Goal: Task Accomplishment & Management: Complete application form

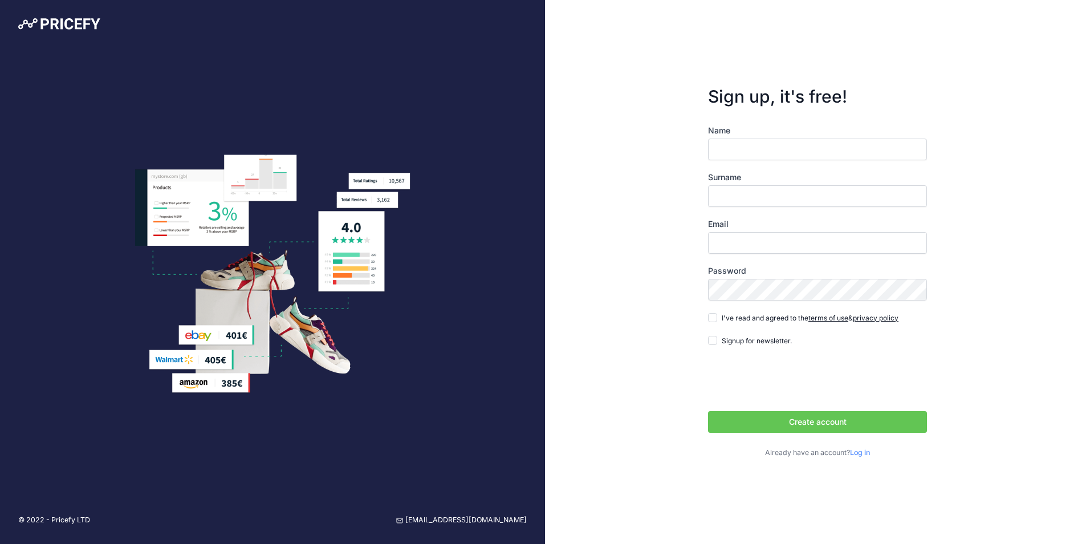
click at [772, 151] on input "Name" at bounding box center [817, 149] width 219 height 22
type input "Gamaleldeen"
type input "Temraz"
type input "[EMAIL_ADDRESS][DOMAIN_NAME]"
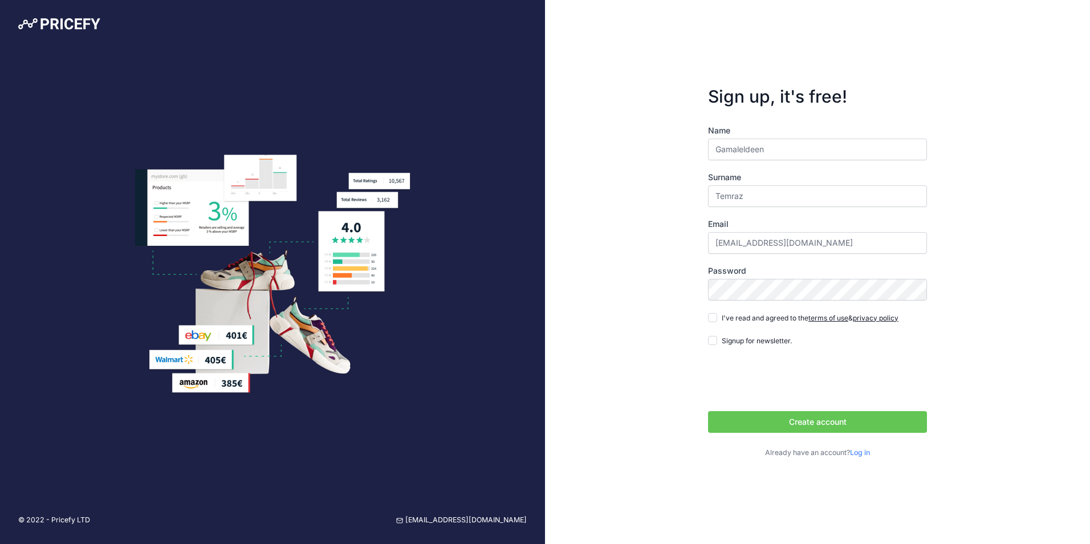
click at [769, 306] on div "Name Gamaleldeen Surname Temraz Email gamalalytemraz@gmail.com Password terms o…" at bounding box center [817, 291] width 219 height 333
click at [701, 313] on form "Sign up, it's free! Name Gamaleldeen Surname Temraz Email gamalalytemraz@gmail.…" at bounding box center [816, 272] width 255 height 409
click at [715, 321] on input "I've read and agreed to the terms of use & privacy policy" at bounding box center [712, 317] width 9 height 9
checkbox input "true"
drag, startPoint x: 843, startPoint y: 422, endPoint x: 836, endPoint y: 424, distance: 7.0
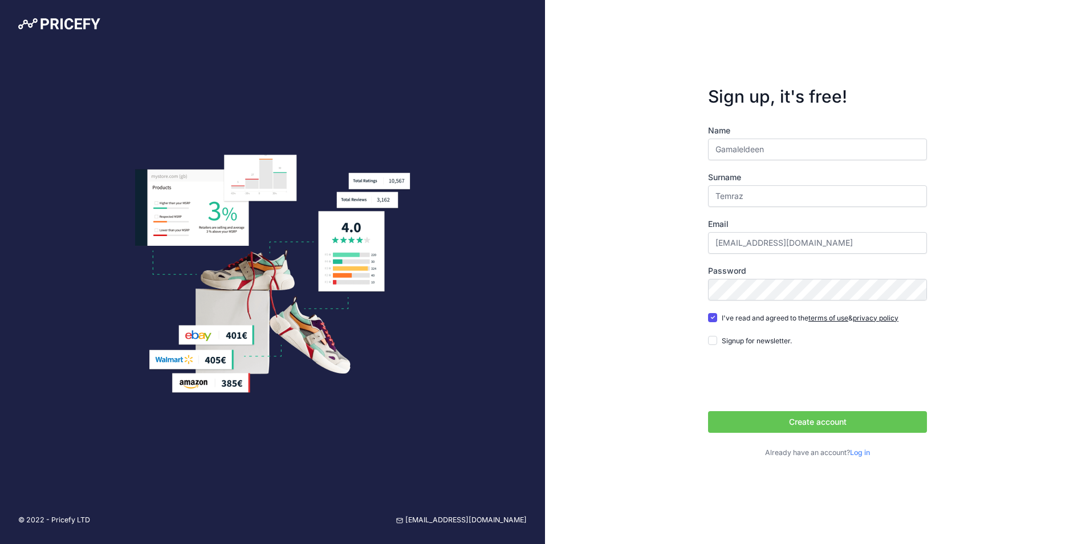
click at [836, 424] on button "Create account" at bounding box center [817, 422] width 219 height 22
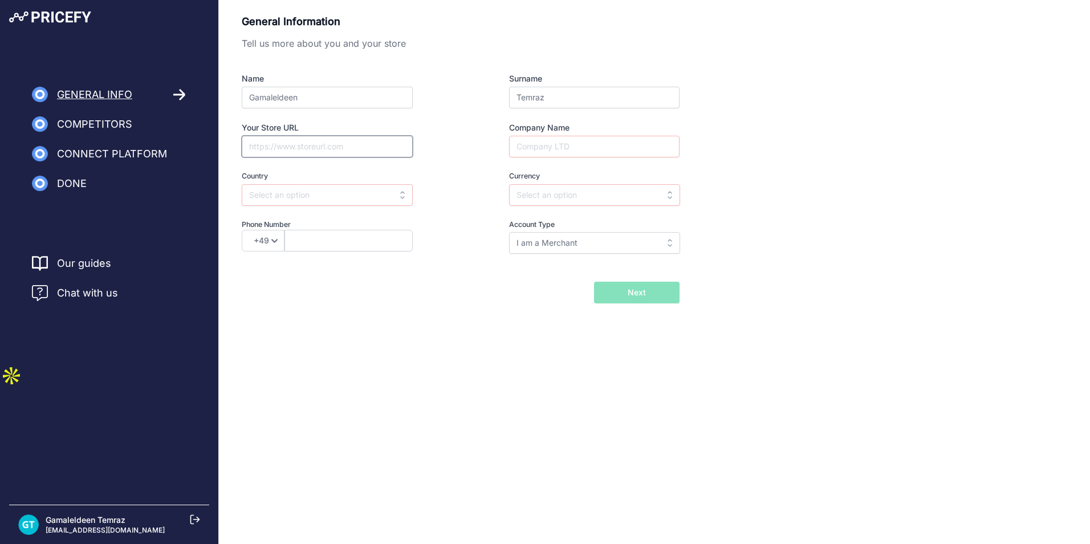
click at [295, 156] on input "Your Store URL" at bounding box center [327, 147] width 171 height 22
click at [592, 146] on input "Company Name" at bounding box center [594, 147] width 170 height 22
click at [782, 142] on div "General Information Tell us more about you and your store Name Gamaleldeen Surn…" at bounding box center [654, 158] width 825 height 289
click at [629, 308] on div "General Information Tell us more about you and your store Name Gamaleldeen Surn…" at bounding box center [654, 176] width 871 height 353
click at [590, 145] on input "Company Name" at bounding box center [594, 147] width 170 height 22
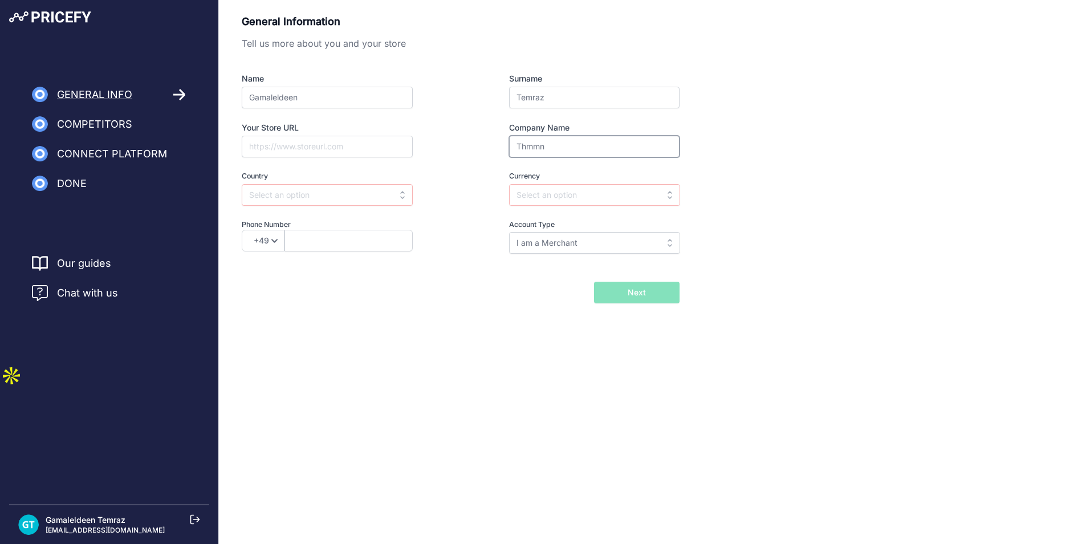
type input "Thmmn"
click at [382, 194] on input "text" at bounding box center [327, 195] width 171 height 22
click at [328, 246] on div "[GEOGRAPHIC_DATA]" at bounding box center [313, 241] width 142 height 21
type input "[GEOGRAPHIC_DATA]"
type input "EGP"
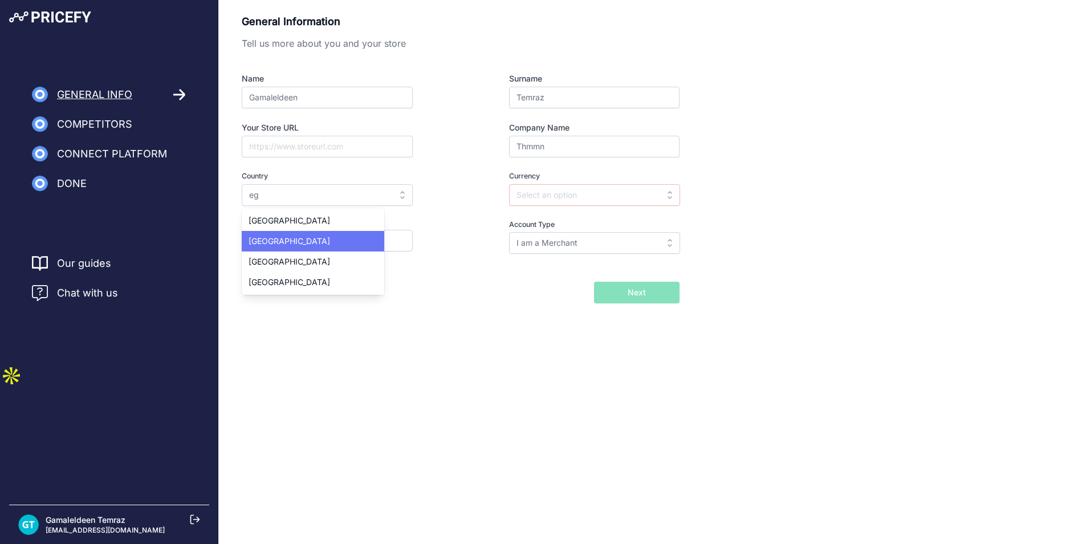
select select "20"
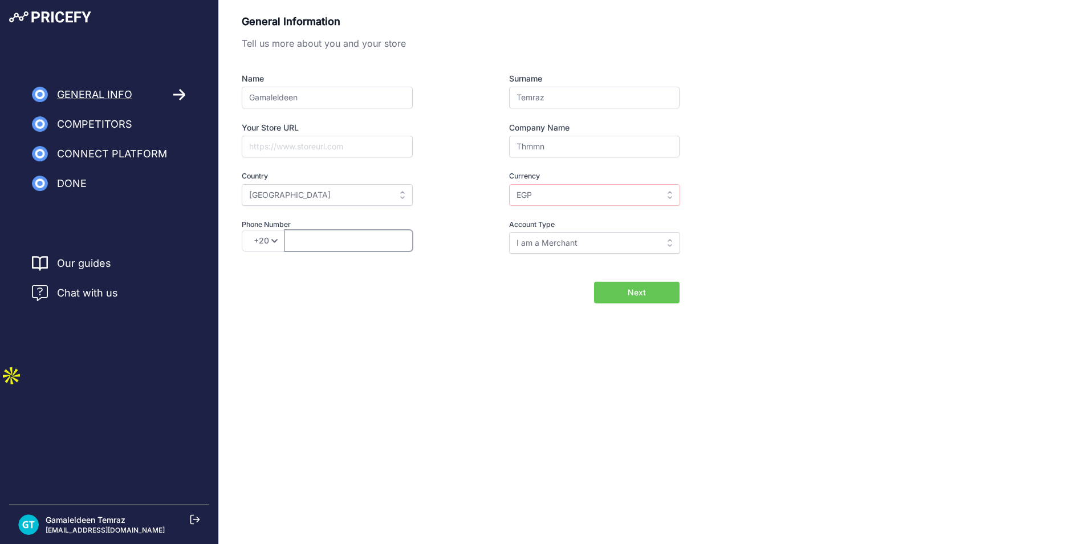
click at [328, 250] on input "text" at bounding box center [348, 241] width 128 height 22
click at [288, 280] on form "General Information Tell us more about you and your store Name Gamaleldeen Surn…" at bounding box center [461, 158] width 438 height 289
click at [314, 232] on input "text" at bounding box center [348, 241] width 128 height 22
click at [442, 214] on div "Name Gamaleldeen Surname Temraz Your Store URL Company Name Thmmn Country Selec…" at bounding box center [461, 163] width 438 height 181
click at [372, 251] on input "text" at bounding box center [348, 241] width 128 height 22
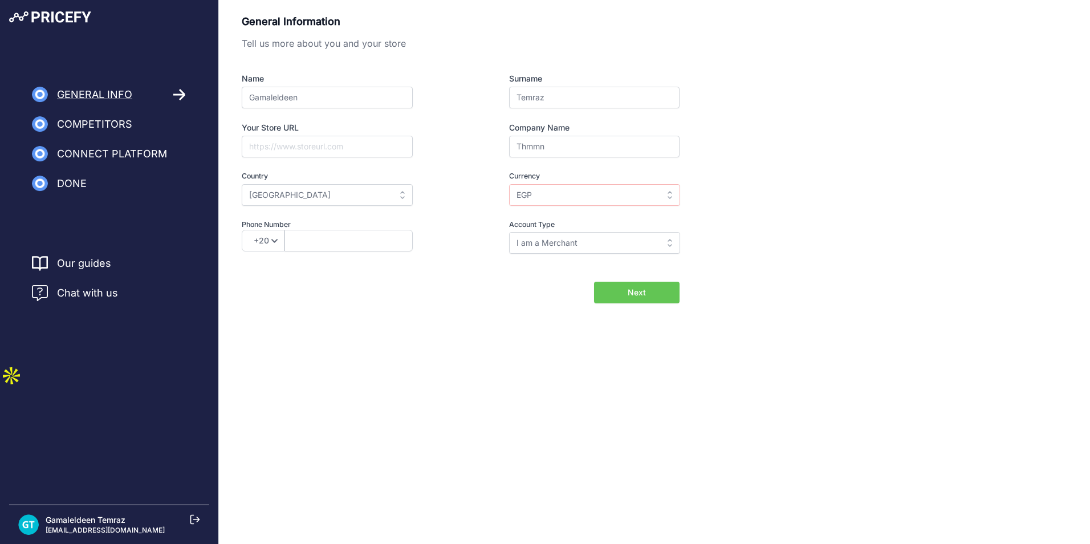
click at [603, 230] on div "Account Type I am a Merchant I am a Brand I am a Merchant I am a Merchant I am …" at bounding box center [573, 236] width 212 height 35
click at [597, 243] on input "I am a Merchant" at bounding box center [594, 243] width 171 height 22
click at [597, 243] on input "text" at bounding box center [594, 243] width 171 height 22
type input "I am a Merchant"
click at [625, 287] on button "Next" at bounding box center [636, 292] width 85 height 22
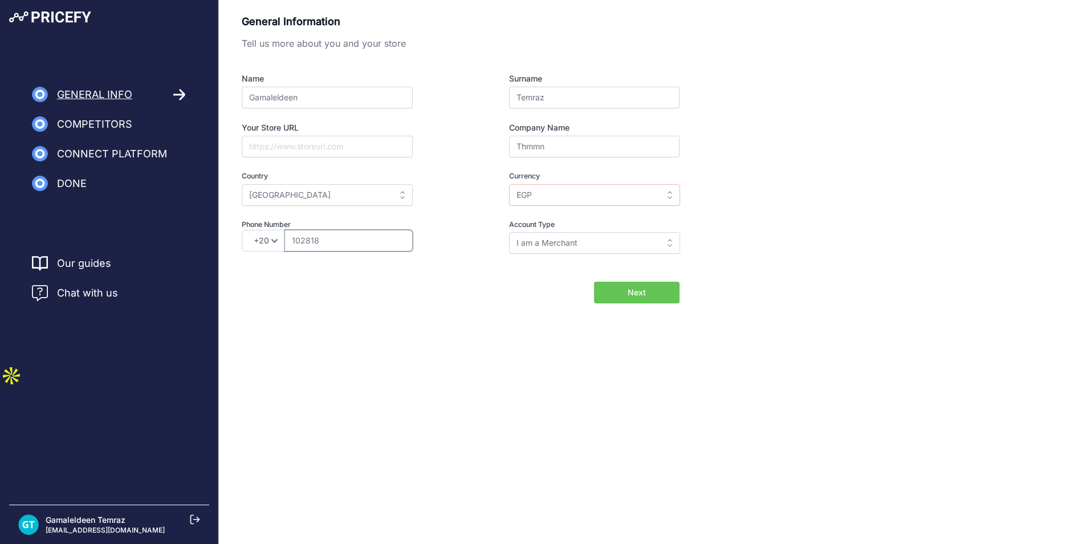
type input "1028189483"
click at [614, 301] on button "Next" at bounding box center [636, 292] width 85 height 22
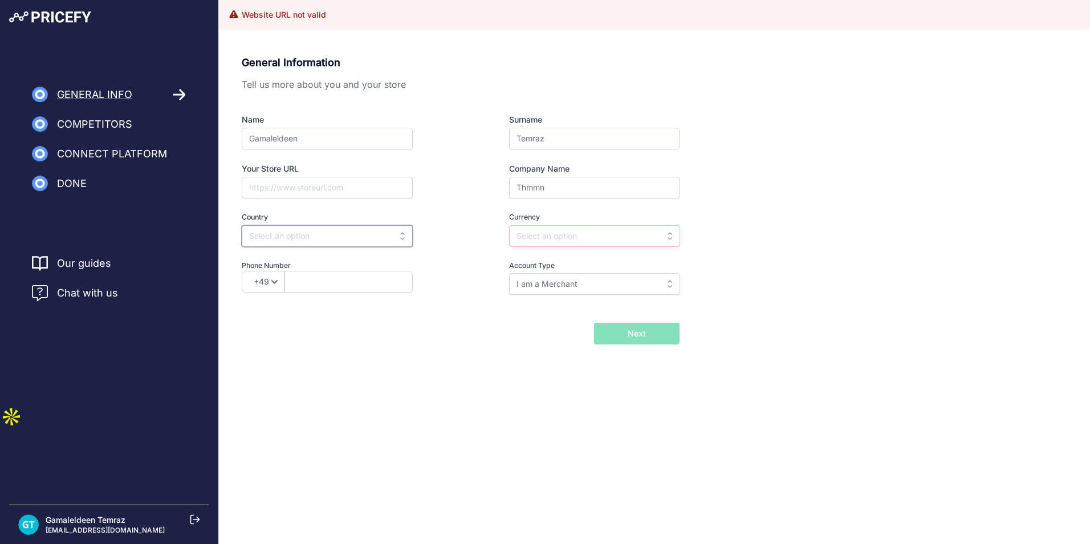
click at [373, 230] on input "text" at bounding box center [327, 236] width 171 height 22
type input "e"
click at [438, 150] on div "Name Gamaleldeen Surname Temraz Your Store URL Company Name Thmmn Country Selec…" at bounding box center [461, 204] width 438 height 181
click at [537, 189] on input "Thmmn" at bounding box center [594, 188] width 170 height 22
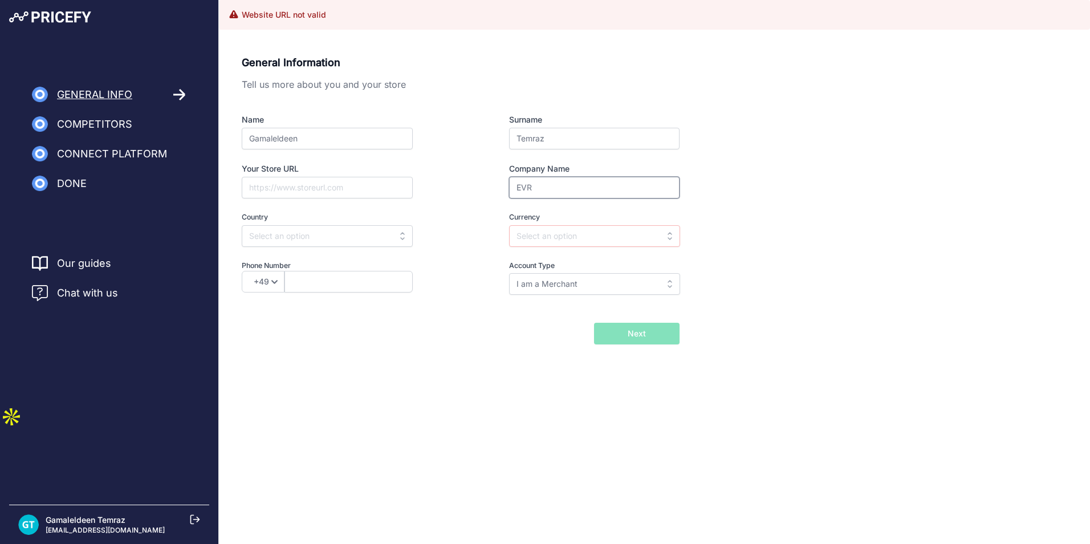
type input "EVRAID"
type input "01503373979"
click at [309, 181] on input "Your Store URL" at bounding box center [327, 188] width 171 height 22
paste input "https://evraid.com/"
type input "https://evraid.com/"
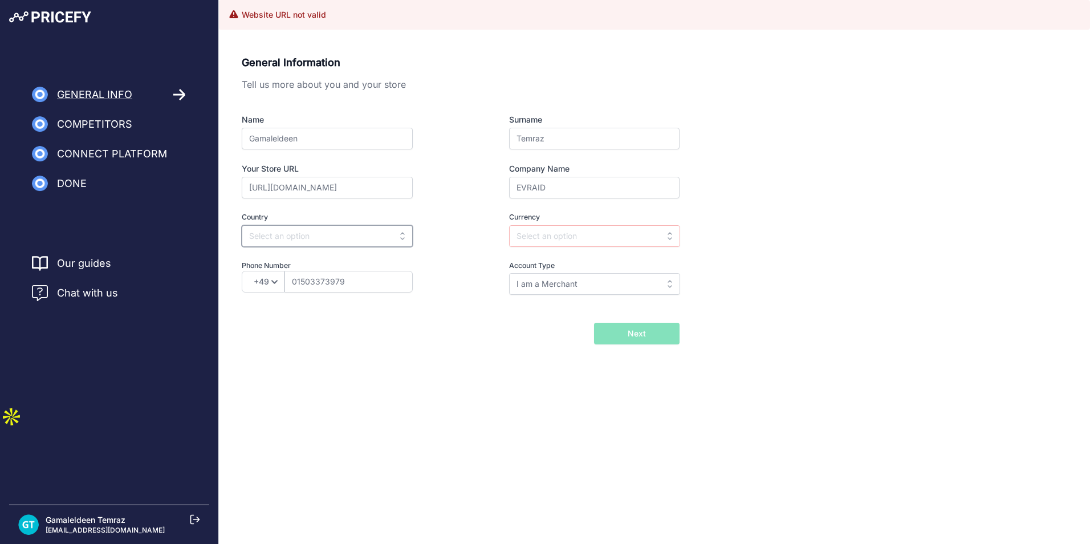
click at [346, 238] on input "text" at bounding box center [327, 236] width 171 height 22
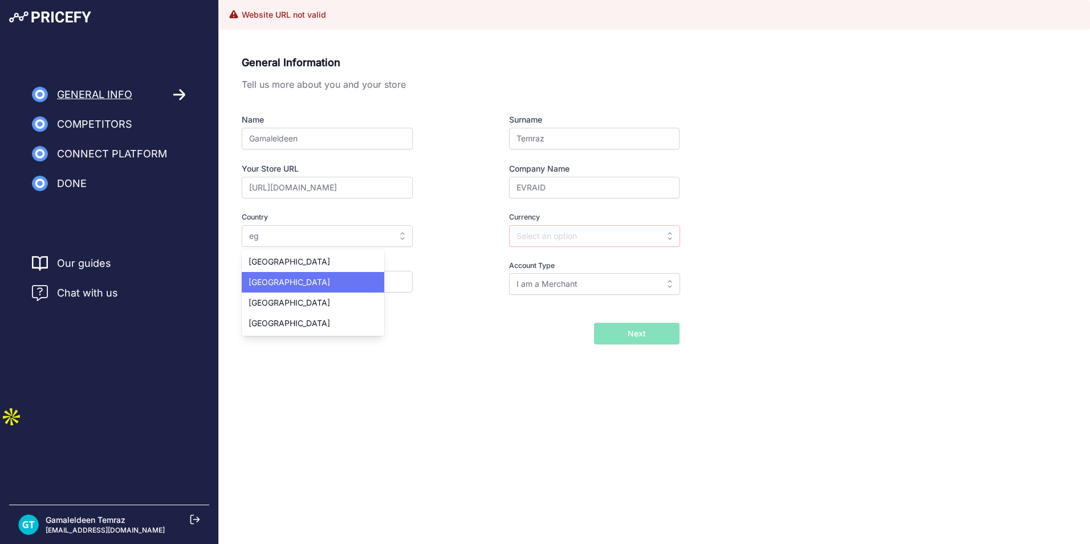
click at [335, 285] on div "Egypt" at bounding box center [313, 282] width 142 height 21
type input "Egypt"
type input "EGP"
select select "20"
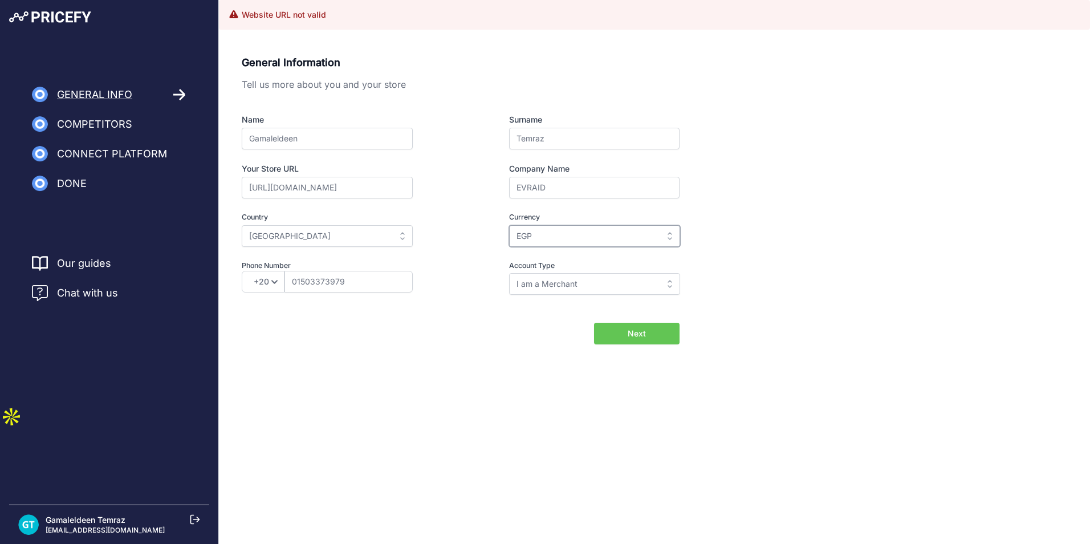
click at [662, 235] on input "EGP" at bounding box center [594, 236] width 171 height 22
click at [700, 229] on div "General Information Tell us more about you and your store Name Gamaleldeen Surn…" at bounding box center [654, 199] width 825 height 289
click at [584, 228] on input "text" at bounding box center [594, 236] width 171 height 22
click at [570, 260] on div "EGP" at bounding box center [580, 261] width 142 height 21
type input "EGP"
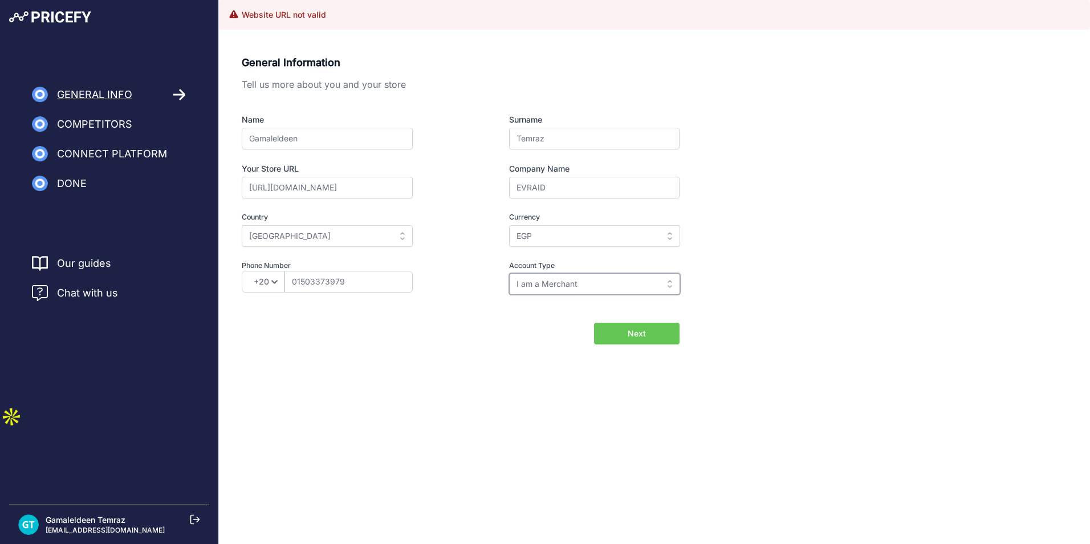
click at [653, 280] on input "I am a Merchant" at bounding box center [594, 284] width 171 height 22
click at [850, 405] on body "Lorem Ipsum Close General Info Competitors Connect Platform Done" at bounding box center [545, 272] width 1090 height 544
type input "I am a Merchant"
click at [683, 338] on div "General Information Tell us more about you and your store Name Gamaleldeen Surn…" at bounding box center [654, 199] width 825 height 289
click at [663, 329] on button "Next" at bounding box center [636, 334] width 85 height 22
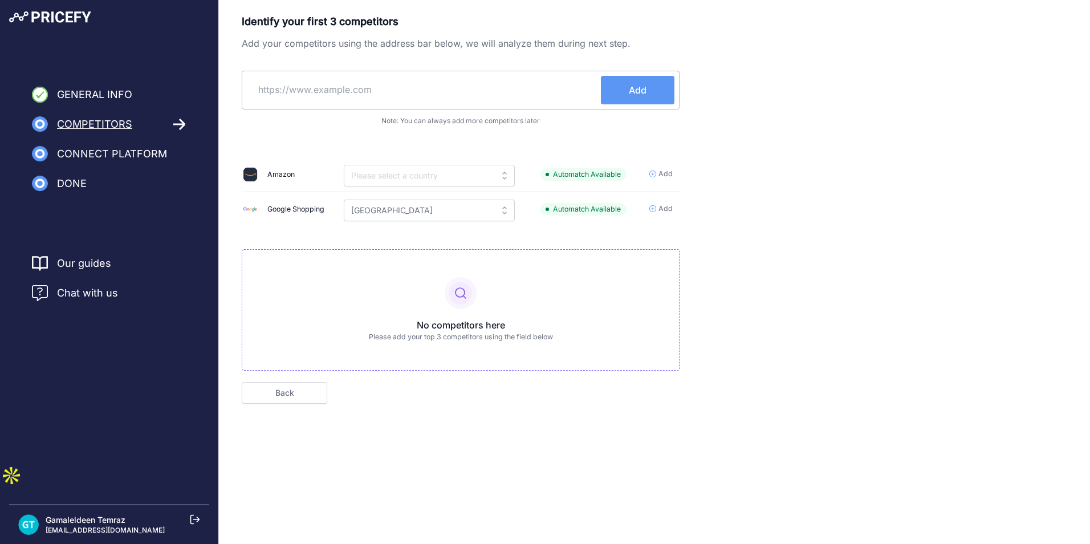
click at [321, 24] on p "Identify your first 3 competitors" at bounding box center [461, 22] width 438 height 16
click at [320, 24] on p "Identify your first 3 competitors" at bounding box center [461, 22] width 438 height 16
click at [319, 24] on p "Identify your first 3 competitors" at bounding box center [461, 22] width 438 height 16
click at [561, 58] on div "Identify your first 3 competitors Add your competitors using the address bar be…" at bounding box center [461, 192] width 438 height 357
drag, startPoint x: 476, startPoint y: 206, endPoint x: 507, endPoint y: 181, distance: 40.5
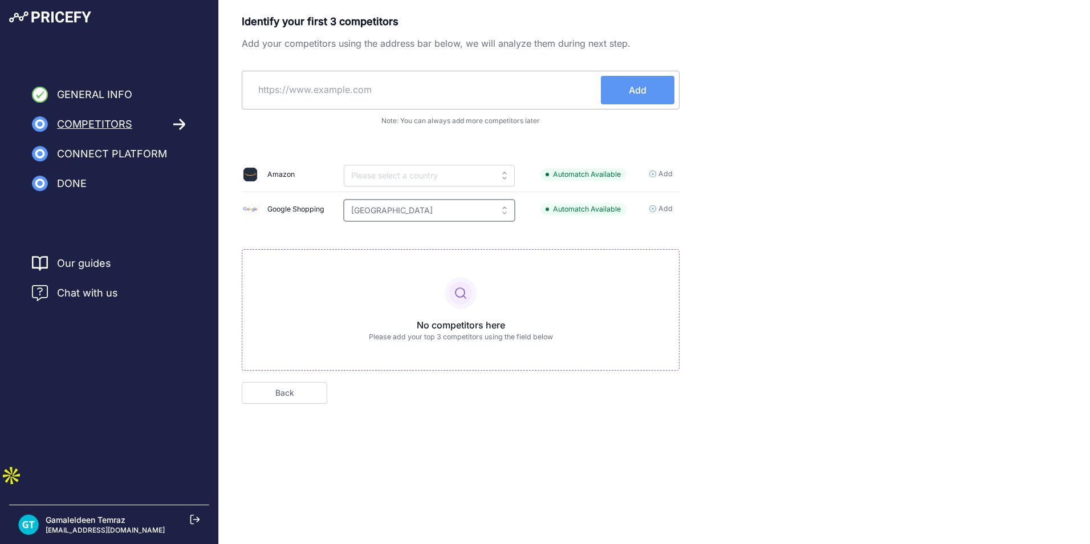
click at [479, 206] on input "[GEOGRAPHIC_DATA]" at bounding box center [429, 210] width 171 height 22
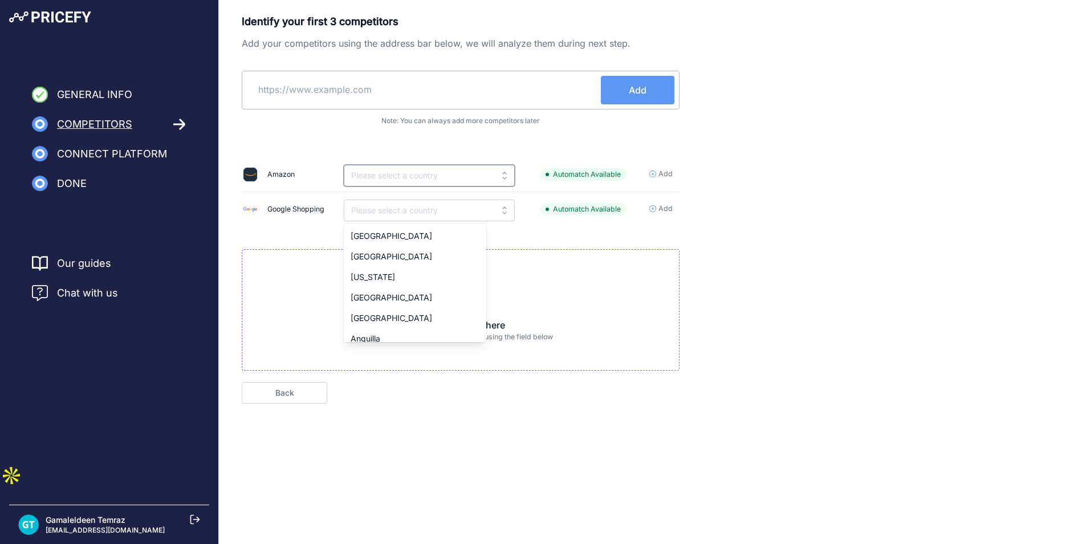
click at [509, 179] on input "text" at bounding box center [429, 176] width 171 height 22
type input "[GEOGRAPHIC_DATA]"
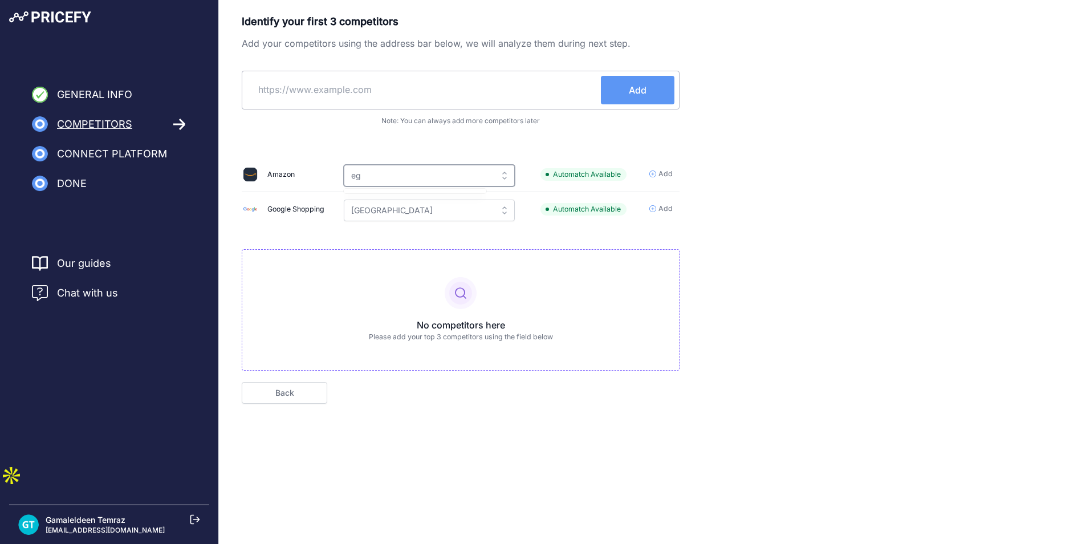
type input "egy"
click at [500, 165] on input "egy" at bounding box center [429, 176] width 171 height 22
click at [505, 177] on input "text" at bounding box center [429, 176] width 171 height 22
type input "[GEOGRAPHIC_DATA]"
click at [668, 204] on span "Add" at bounding box center [665, 208] width 14 height 11
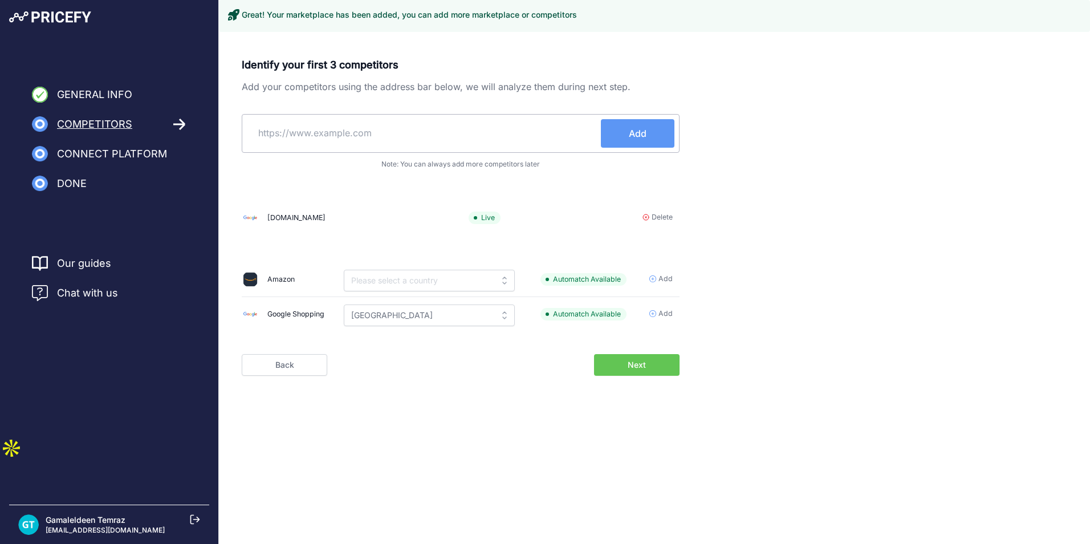
click at [662, 221] on span "Delete" at bounding box center [661, 217] width 21 height 11
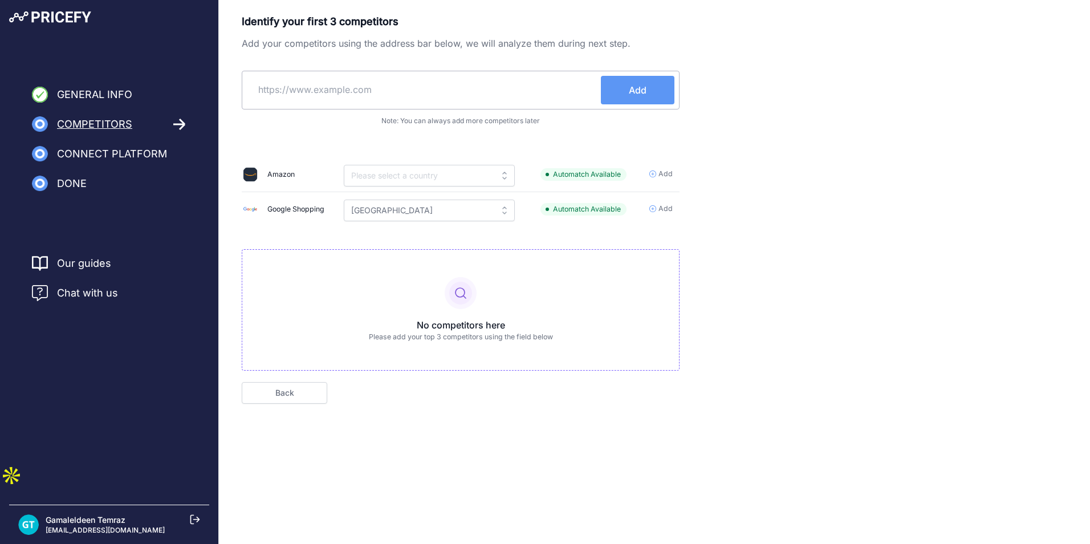
click at [757, 237] on div "Identify your first 3 competitors Add your competitors using the address bar be…" at bounding box center [654, 209] width 825 height 390
click at [394, 91] on input "text" at bounding box center [424, 89] width 354 height 27
click at [515, 117] on p "Note: You can always add more competitors later" at bounding box center [461, 120] width 438 height 9
click at [509, 122] on p "Note: You can always add more competitors later" at bounding box center [461, 120] width 438 height 9
drag, startPoint x: 509, startPoint y: 122, endPoint x: 462, endPoint y: 121, distance: 47.3
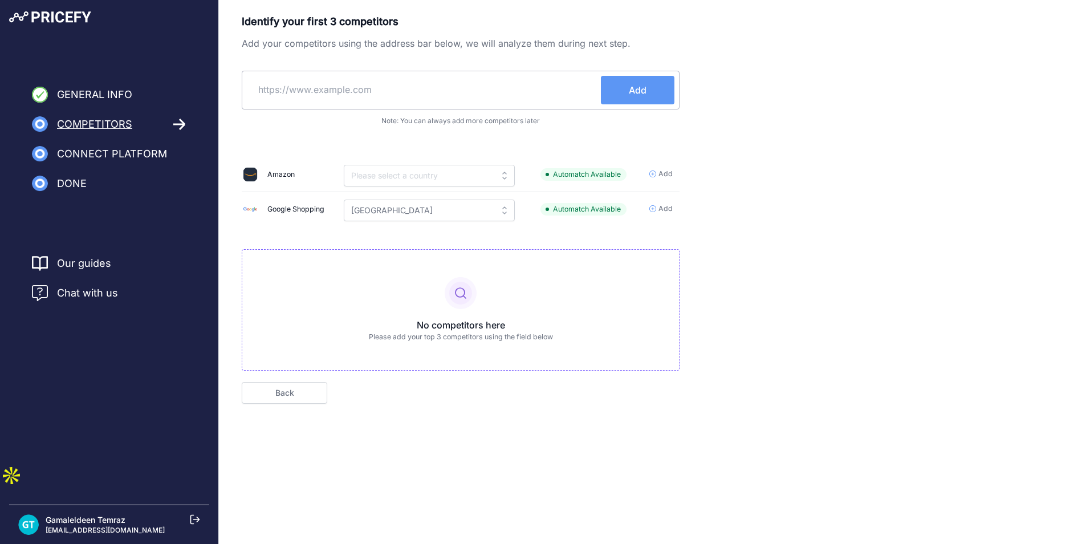
click at [462, 121] on p "Note: You can always add more competitors later" at bounding box center [461, 120] width 438 height 9
drag, startPoint x: 462, startPoint y: 121, endPoint x: 467, endPoint y: 126, distance: 6.4
click at [466, 125] on div "Identify your first 3 competitors Add your competitors using the address bar be…" at bounding box center [461, 192] width 438 height 357
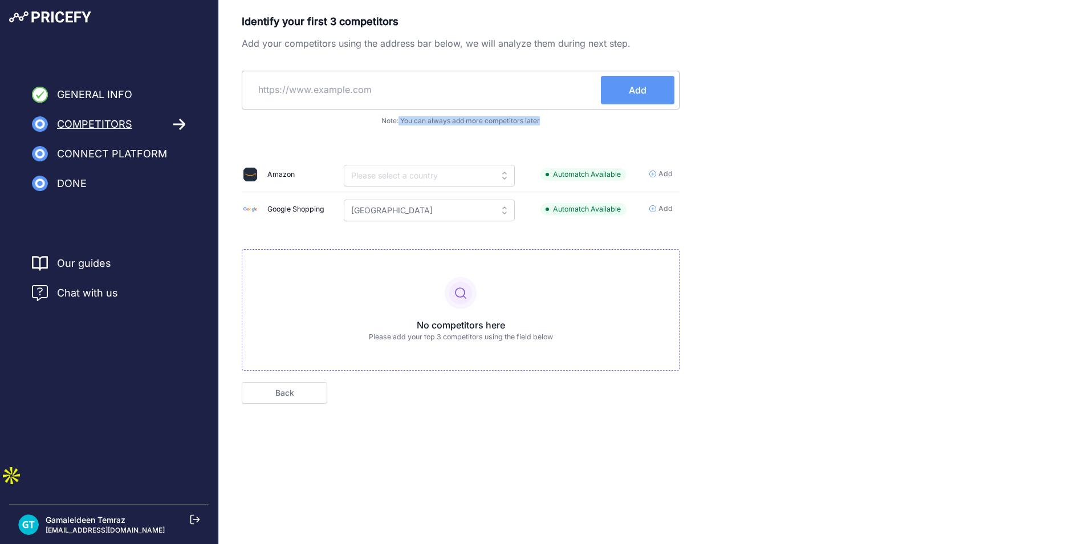
click at [497, 130] on div "Identify your first 3 competitors Add your competitors using the address bar be…" at bounding box center [461, 192] width 438 height 357
drag, startPoint x: 532, startPoint y: 125, endPoint x: 416, endPoint y: 124, distance: 116.2
click at [416, 124] on div "Identify your first 3 competitors Add your competitors using the address bar be…" at bounding box center [461, 192] width 438 height 357
drag, startPoint x: 416, startPoint y: 124, endPoint x: 398, endPoint y: 93, distance: 36.0
click at [398, 93] on input "text" at bounding box center [424, 89] width 354 height 27
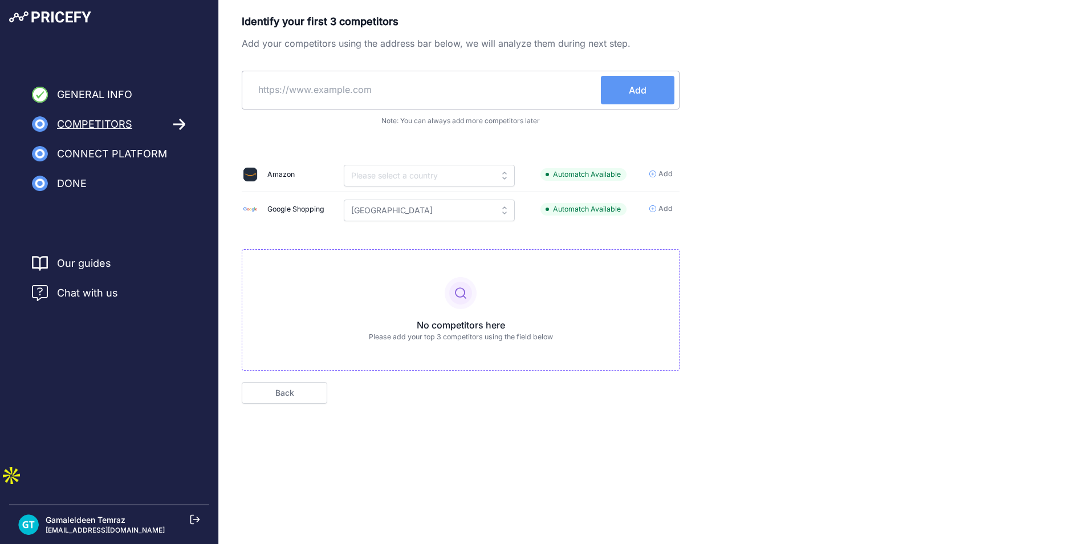
click at [432, 97] on input "text" at bounding box center [424, 89] width 354 height 27
click at [451, 98] on input "text" at bounding box center [424, 89] width 354 height 27
click at [455, 98] on input "text" at bounding box center [424, 89] width 354 height 27
click at [402, 97] on input "text" at bounding box center [424, 89] width 354 height 27
click at [506, 178] on input "text" at bounding box center [429, 176] width 171 height 22
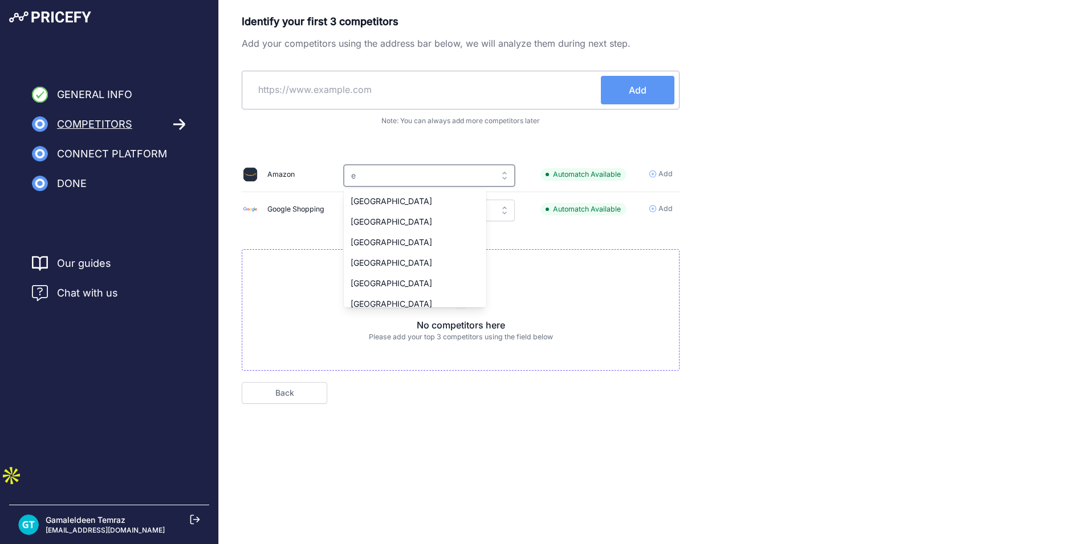
type input "eg"
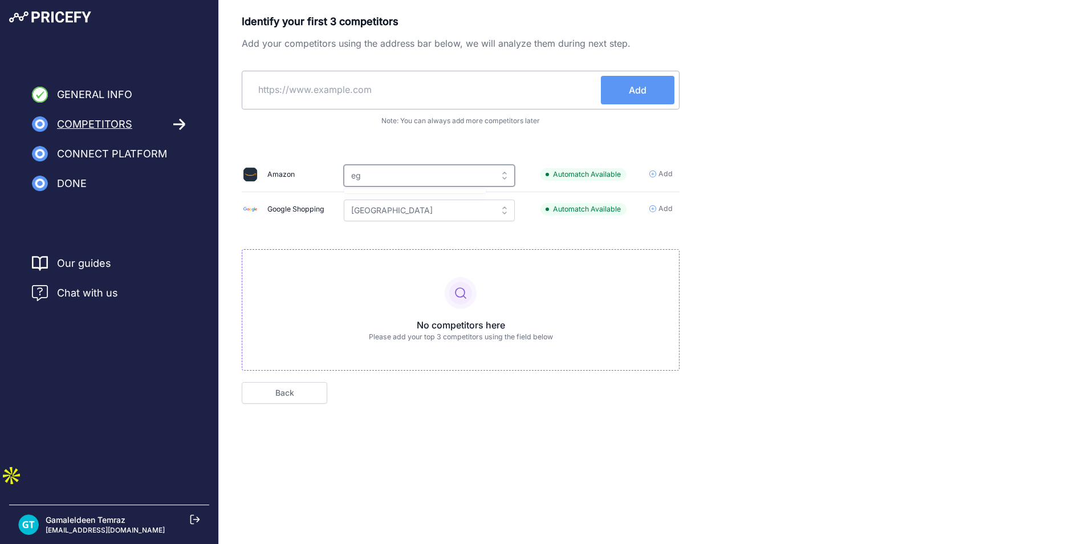
click at [507, 172] on input "eg" at bounding box center [429, 176] width 171 height 22
drag, startPoint x: 465, startPoint y: 172, endPoint x: 459, endPoint y: 177, distance: 7.3
click at [462, 173] on input "text" at bounding box center [429, 176] width 171 height 22
type input "egy"
click at [718, 300] on div "Identify your first 3 competitors Add your competitors using the address bar be…" at bounding box center [654, 209] width 825 height 390
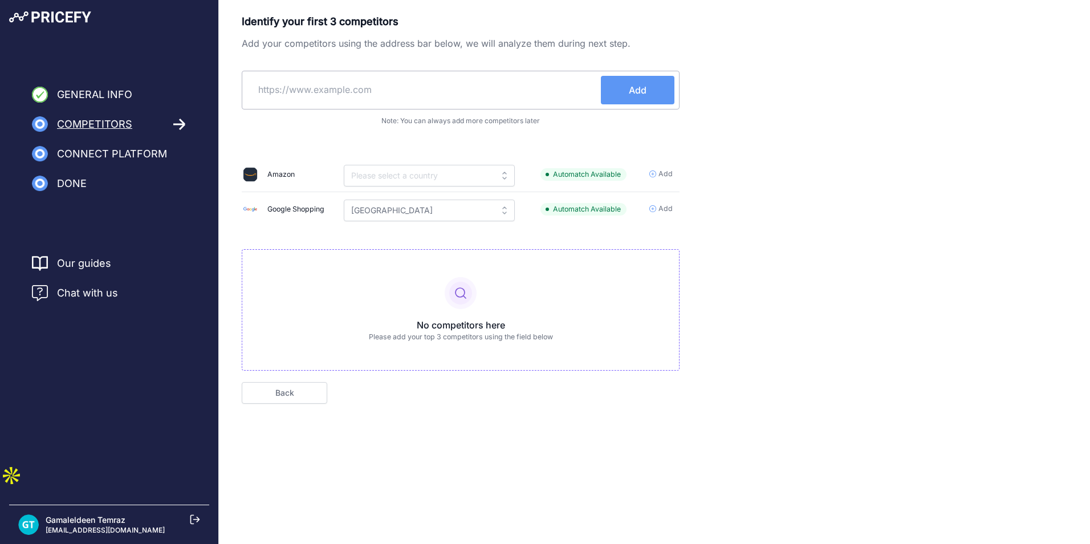
drag, startPoint x: 684, startPoint y: 246, endPoint x: 683, endPoint y: 256, distance: 10.4
click at [684, 251] on div "Identify your first 3 competitors Add your competitors using the address bar be…" at bounding box center [654, 209] width 825 height 390
drag, startPoint x: 570, startPoint y: 285, endPoint x: 419, endPoint y: 259, distance: 153.8
click at [483, 287] on div "No competitors here Please add your top 3 competitors using the field below" at bounding box center [461, 309] width 438 height 121
drag, startPoint x: 419, startPoint y: 259, endPoint x: 385, endPoint y: 111, distance: 152.0
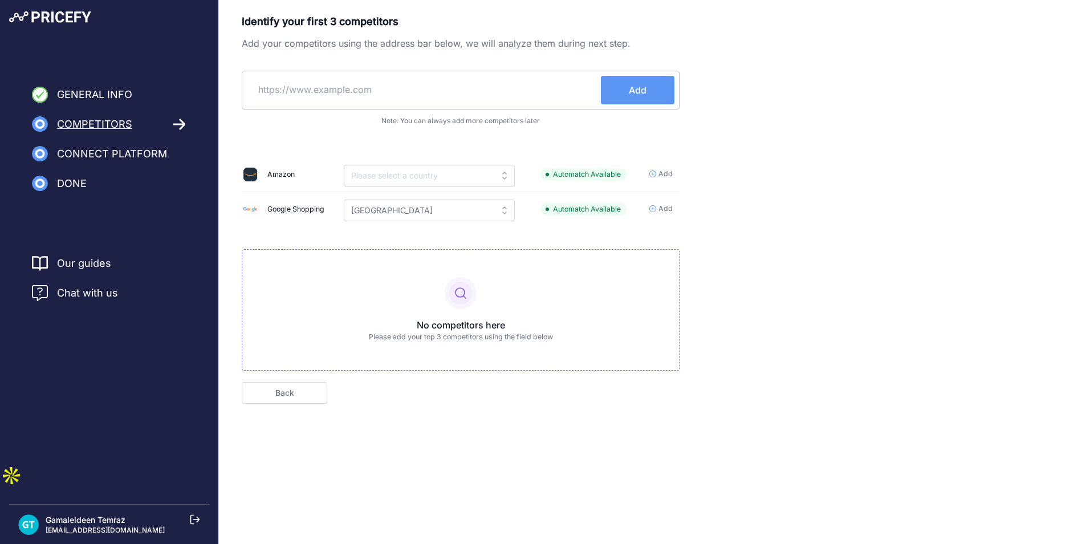
click at [413, 243] on div "Identify your first 3 competitors Add your competitors using the address bar be…" at bounding box center [461, 192] width 438 height 357
click at [386, 94] on input "text" at bounding box center [424, 89] width 354 height 27
click at [393, 96] on input "text" at bounding box center [424, 89] width 354 height 27
type input "b"
click at [377, 79] on input "2b" at bounding box center [424, 89] width 354 height 27
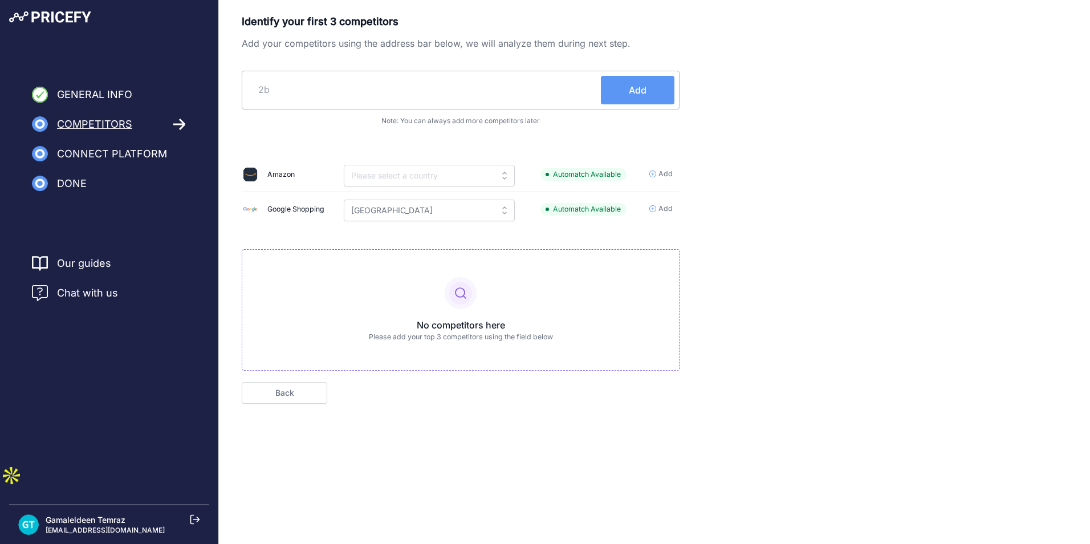
paste input "https://btech.com/"
type input "https://btech.com/"
click at [651, 90] on button "Add" at bounding box center [638, 90] width 74 height 28
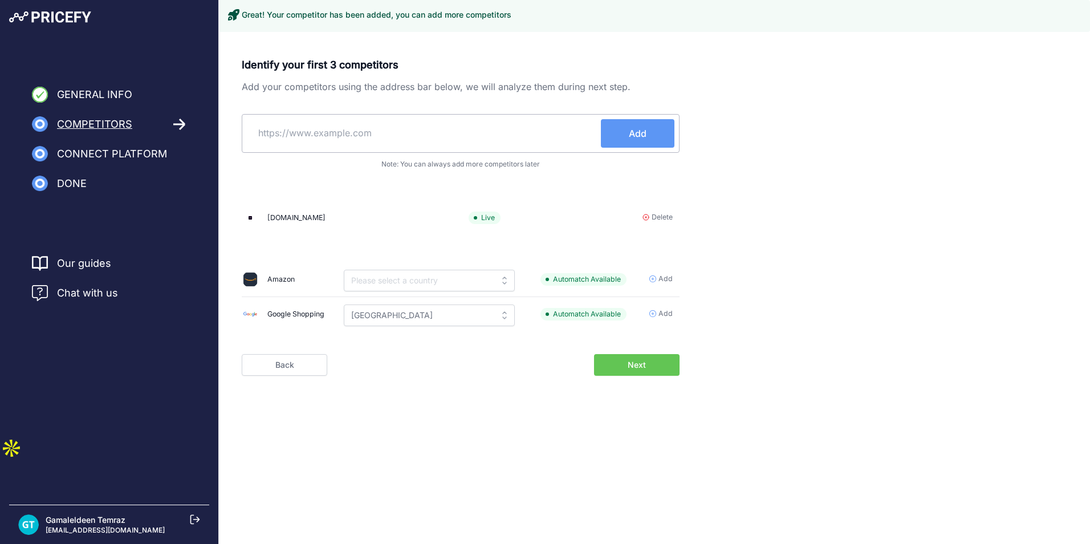
click at [462, 210] on td "Live" at bounding box center [517, 218] width 111 height 34
click at [484, 223] on p "Live" at bounding box center [516, 217] width 97 height 13
click at [485, 223] on p "Live" at bounding box center [516, 217] width 97 height 13
drag, startPoint x: 485, startPoint y: 223, endPoint x: 442, endPoint y: 220, distance: 43.4
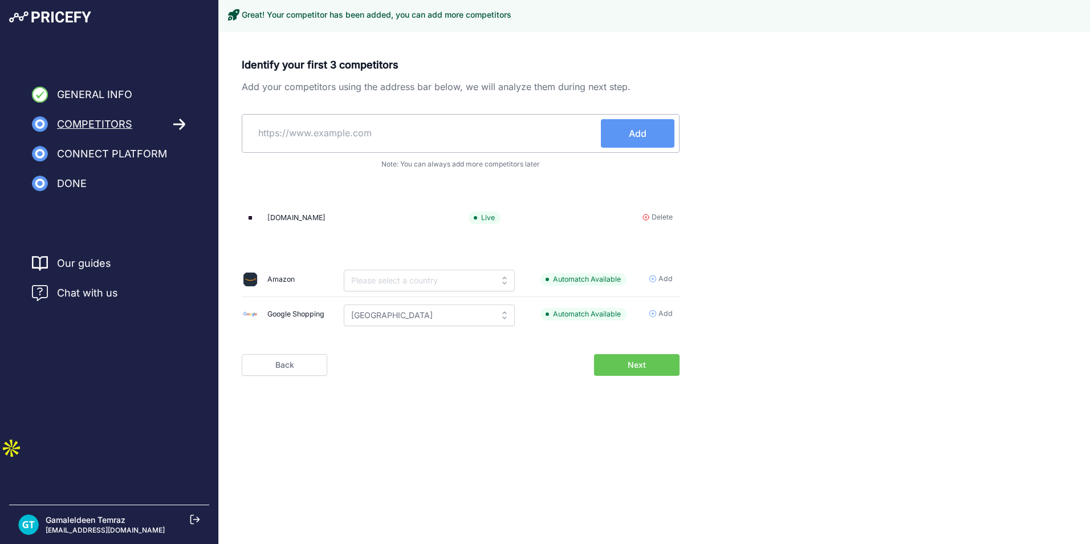
click at [473, 220] on icon at bounding box center [475, 217] width 5 height 5
click at [394, 219] on div "btech.com" at bounding box center [348, 218] width 213 height 16
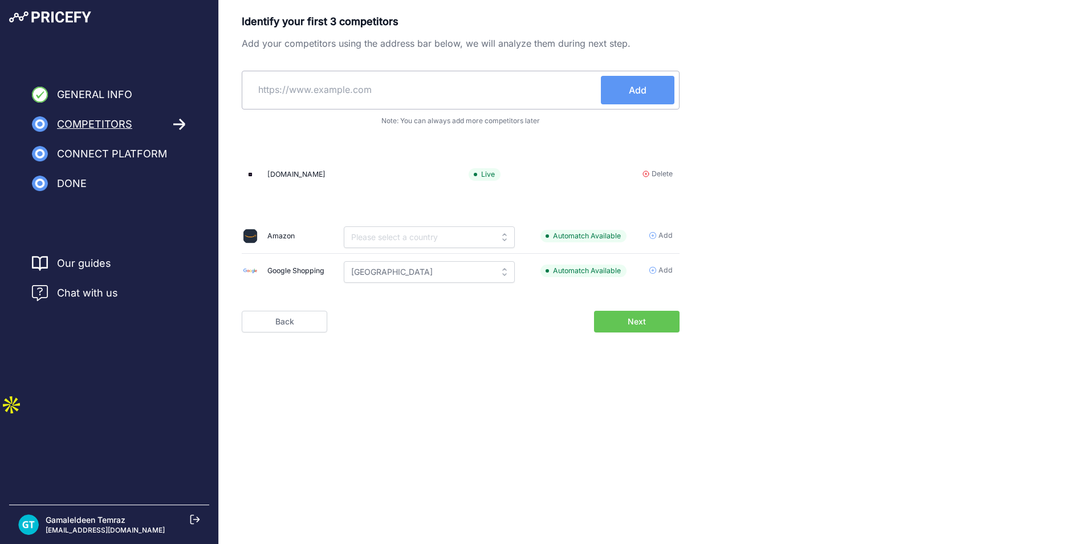
drag, startPoint x: 264, startPoint y: 182, endPoint x: 327, endPoint y: 179, distance: 63.3
click at [327, 179] on div "btech.com" at bounding box center [348, 174] width 213 height 16
drag, startPoint x: 327, startPoint y: 179, endPoint x: 487, endPoint y: 197, distance: 160.6
click at [487, 197] on div "Identify your first 3 competitors Add your competitors using the address bar be…" at bounding box center [461, 153] width 438 height 279
click at [490, 173] on p "Live" at bounding box center [516, 174] width 97 height 13
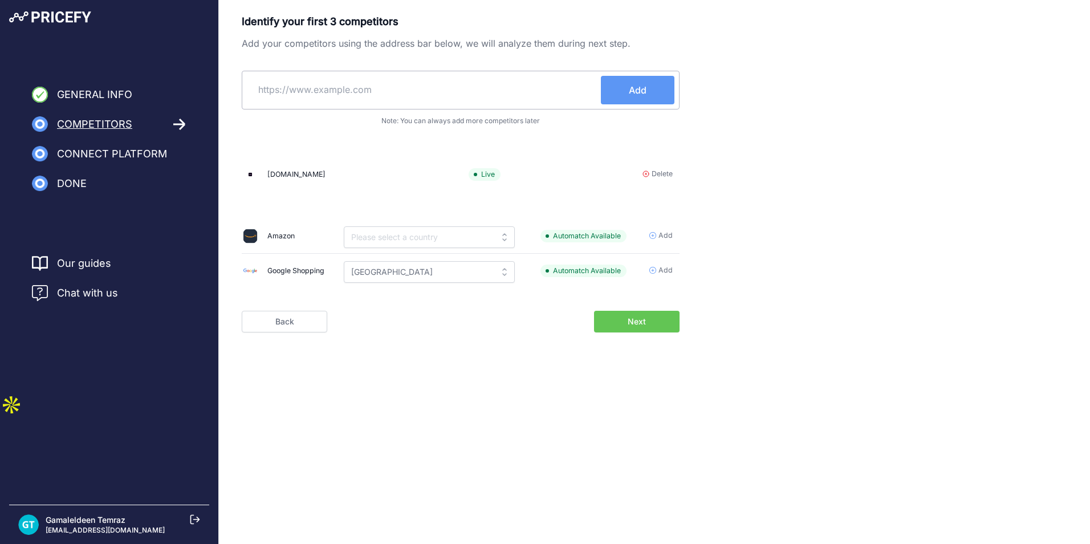
drag, startPoint x: 330, startPoint y: 176, endPoint x: 295, endPoint y: 177, distance: 34.8
click at [329, 177] on div "btech.com" at bounding box center [348, 174] width 213 height 16
click at [292, 177] on div "btech.com" at bounding box center [296, 174] width 58 height 11
click at [290, 177] on div "btech.com" at bounding box center [296, 174] width 58 height 11
click at [602, 240] on span "Automatch Available" at bounding box center [583, 236] width 86 height 13
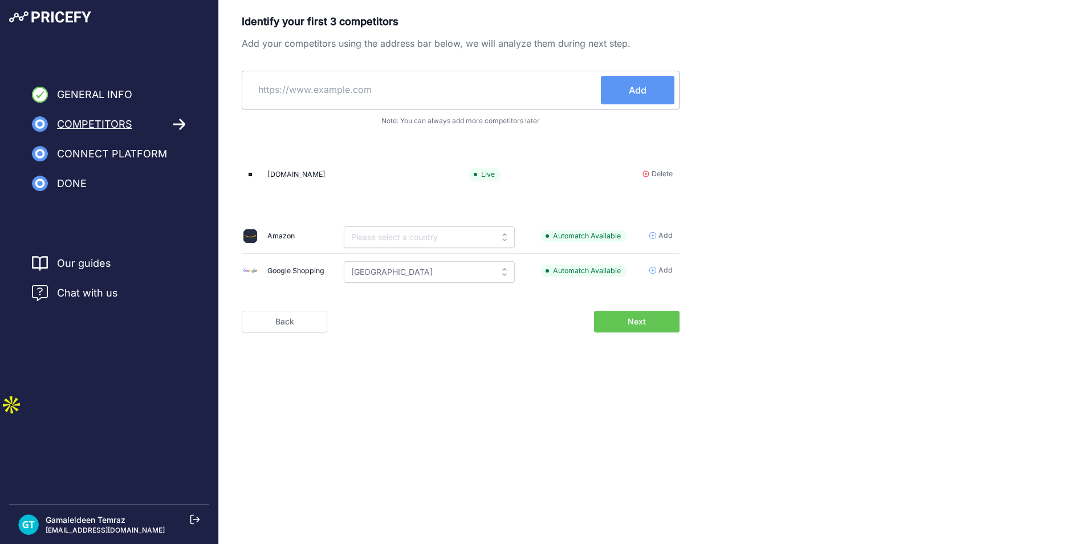
click at [602, 240] on span "Automatch Available" at bounding box center [583, 236] width 86 height 13
drag, startPoint x: 602, startPoint y: 240, endPoint x: 858, endPoint y: 295, distance: 261.6
click at [858, 295] on div "Identify your first 3 competitors Add your competitors using the address bar be…" at bounding box center [654, 173] width 825 height 319
click at [639, 316] on span "Next" at bounding box center [636, 321] width 18 height 11
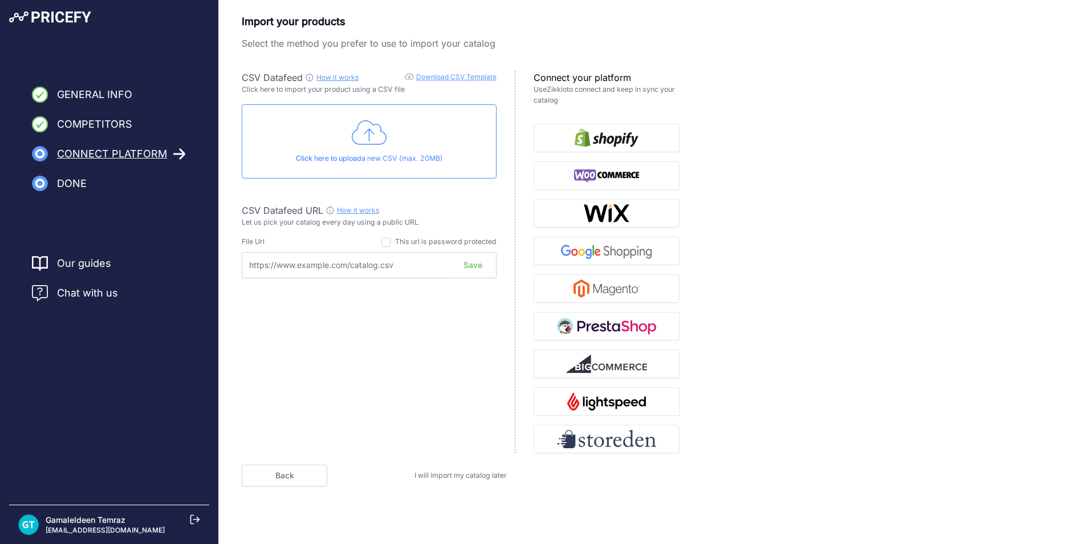
click at [451, 235] on div "CSV Datafeed How it works Download CSV Template Check guide for CSV Datafeed Cl…" at bounding box center [379, 262] width 274 height 382
click at [397, 234] on div "CSV Datafeed How it works Download CSV Template Check guide for CSV Datafeed Cl…" at bounding box center [379, 262] width 274 height 382
drag, startPoint x: 393, startPoint y: 236, endPoint x: 386, endPoint y: 246, distance: 12.3
click at [391, 237] on div "CSV Datafeed How it works Download CSV Template Check guide for CSV Datafeed Cl…" at bounding box center [379, 262] width 274 height 382
click at [386, 246] on input "checkbox" at bounding box center [385, 242] width 9 height 9
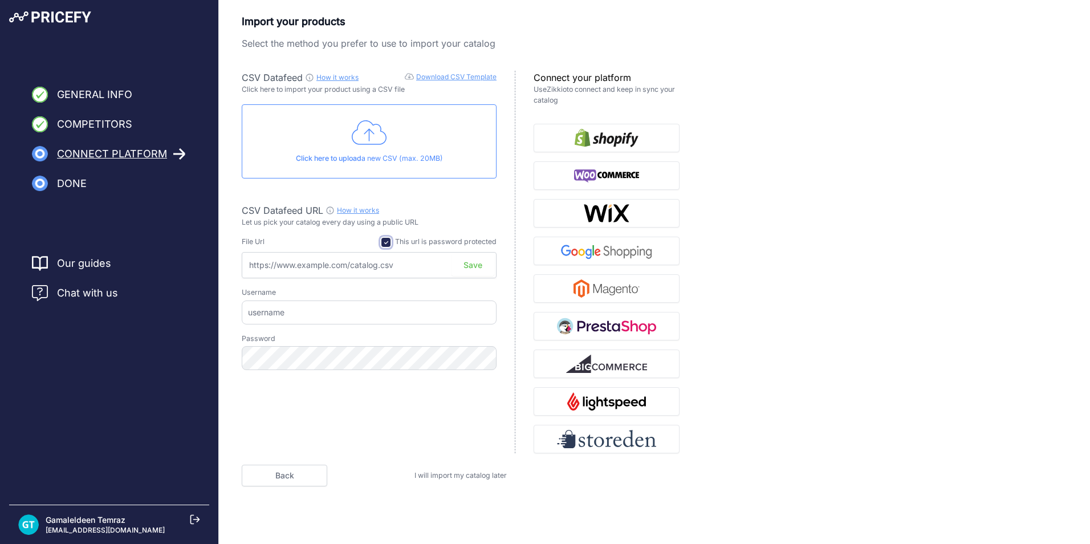
click at [388, 242] on input "checkbox" at bounding box center [385, 242] width 9 height 9
click at [383, 245] on input "checkbox" at bounding box center [385, 242] width 9 height 9
click at [383, 243] on input "checkbox" at bounding box center [385, 242] width 9 height 9
checkbox input "false"
click at [451, 77] on link "Download CSV Template" at bounding box center [456, 76] width 80 height 9
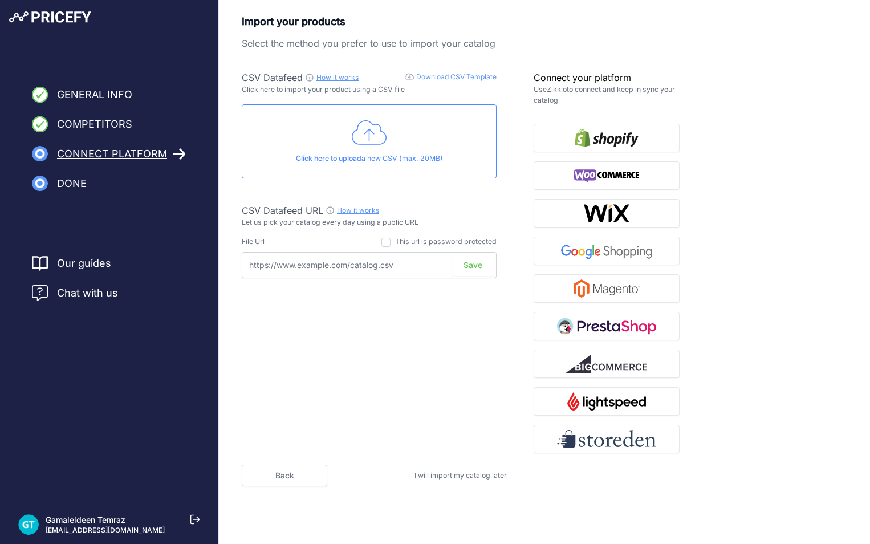
click at [340, 80] on link "How it works" at bounding box center [337, 77] width 42 height 9
click at [419, 266] on input "text" at bounding box center [369, 265] width 255 height 26
click at [456, 331] on div "CSV Datafeed How it works Download CSV Template Check guide for CSV Datafeed Cl…" at bounding box center [379, 262] width 274 height 382
click at [598, 133] on img "button" at bounding box center [606, 138] width 64 height 18
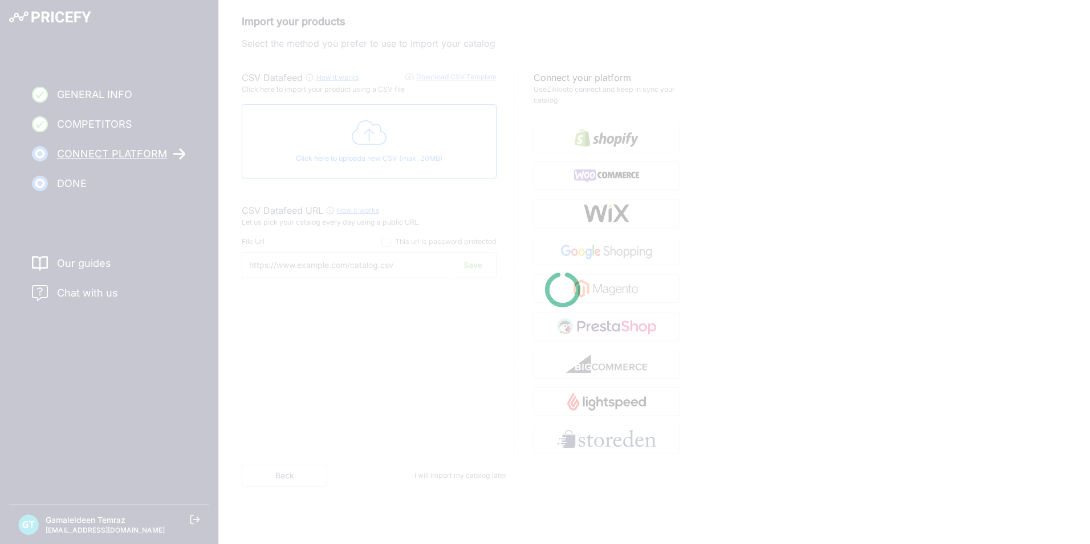
click at [421, 161] on div at bounding box center [545, 272] width 1090 height 544
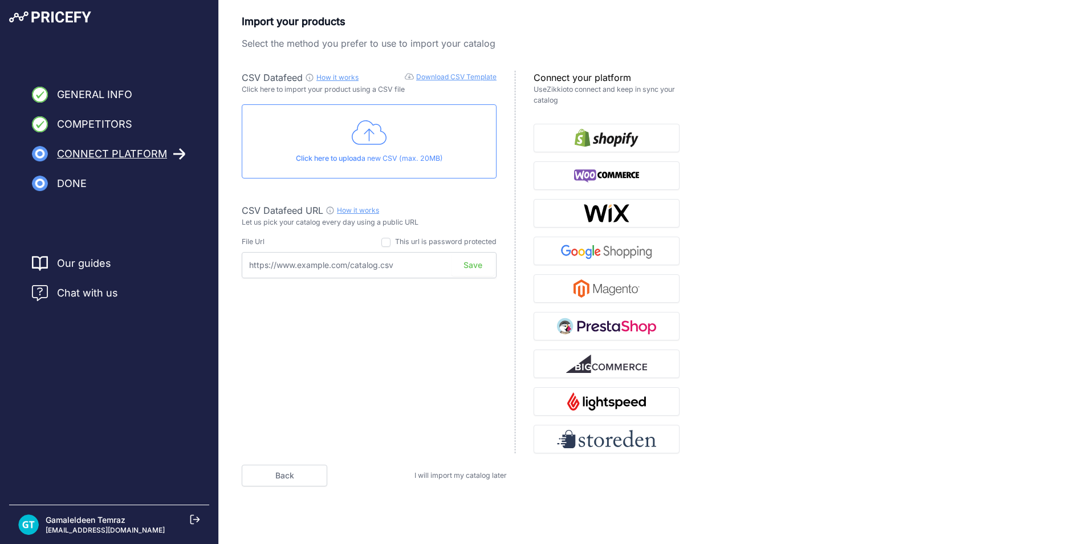
click at [990, 220] on div "Import your products Select the method you prefer to use to import your catalog…" at bounding box center [654, 250] width 825 height 472
click at [152, 160] on span "Connect Platform" at bounding box center [112, 154] width 110 height 16
click at [448, 475] on span "I will import my catalog later" at bounding box center [460, 475] width 92 height 9
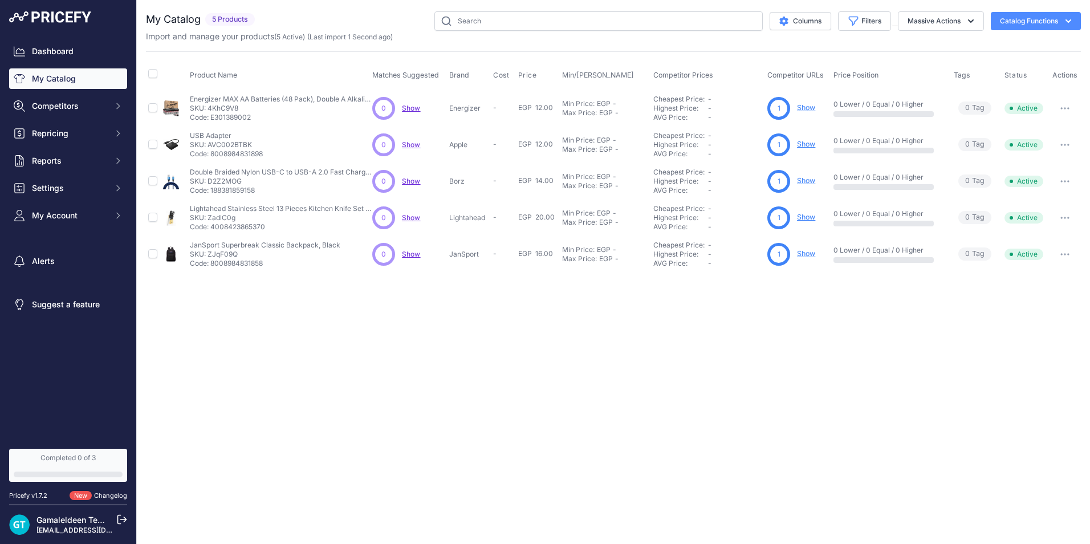
click at [668, 354] on div "Close You are not connected to the internet." at bounding box center [613, 272] width 953 height 544
